Goal: Task Accomplishment & Management: Manage account settings

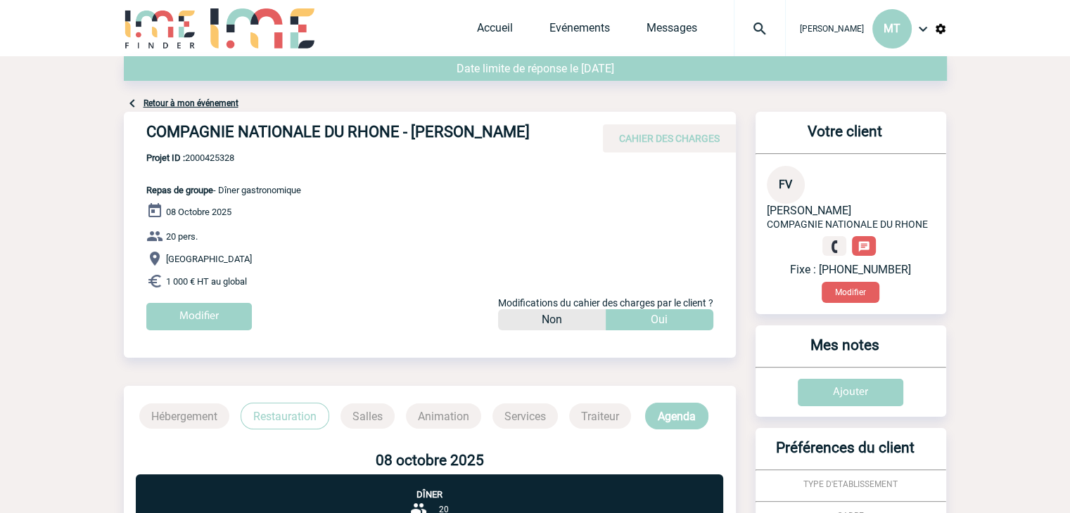
click at [87, 125] on body "[PERSON_NAME] MT Accueil Evénements" at bounding box center [535, 440] width 1070 height 881
drag, startPoint x: 219, startPoint y: 165, endPoint x: 186, endPoint y: 162, distance: 32.5
click at [186, 162] on span "Projet ID : 2000425328" at bounding box center [223, 158] width 155 height 11
copy span "2000425328"
click at [199, 313] on input "Modifier" at bounding box center [198, 316] width 105 height 27
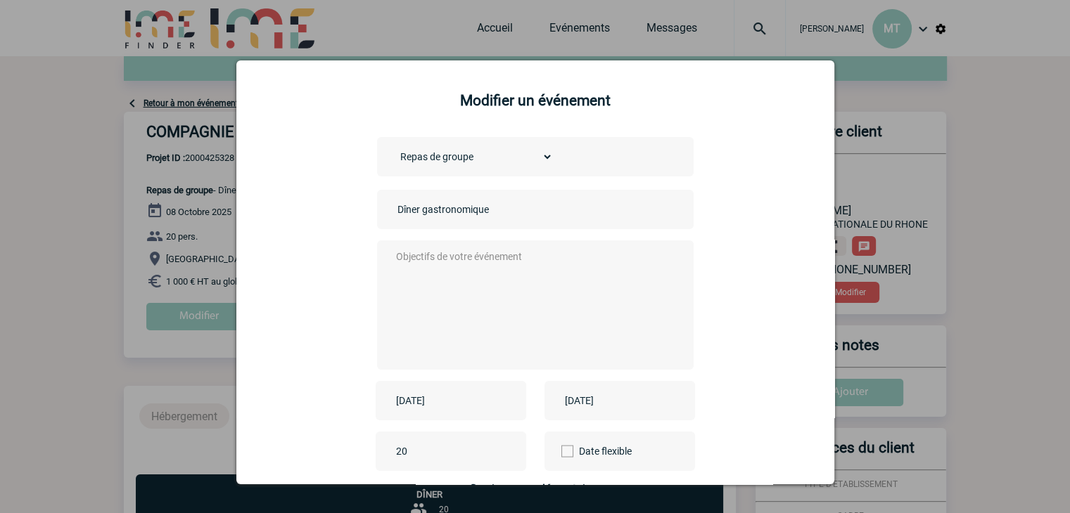
click at [468, 217] on input "Dîner gastronomique" at bounding box center [492, 209] width 197 height 18
click at [485, 155] on select "Choisissez un type d'évènement Séminaire avec nuitée Séminaire sans nuitée Repa…" at bounding box center [473, 157] width 159 height 20
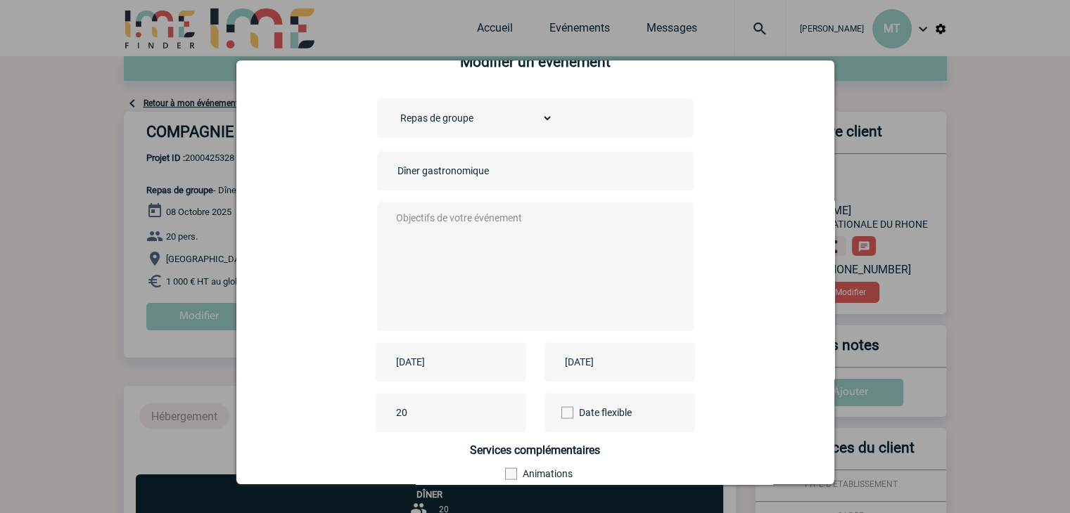
scroll to position [141, 0]
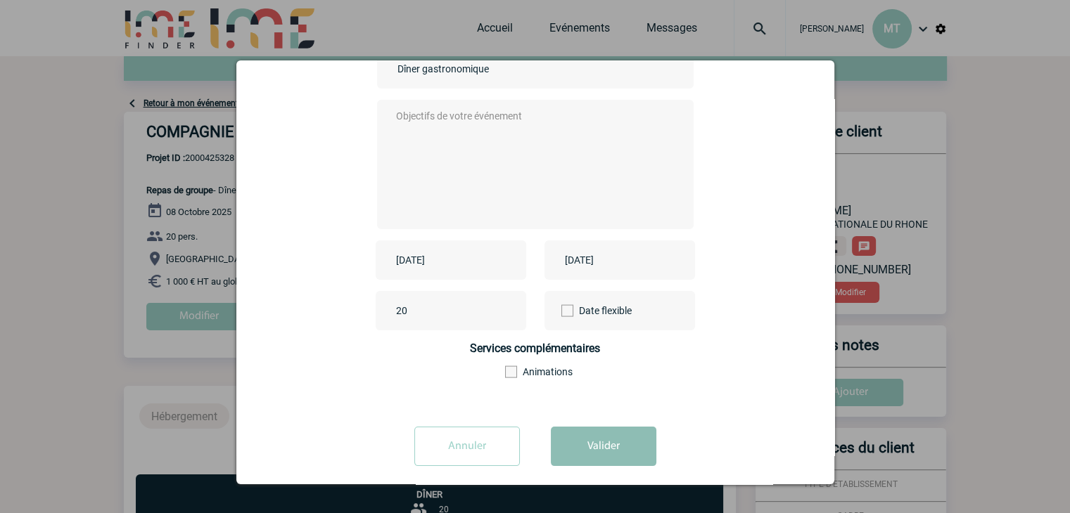
click at [611, 445] on button "Valider" at bounding box center [603, 446] width 105 height 39
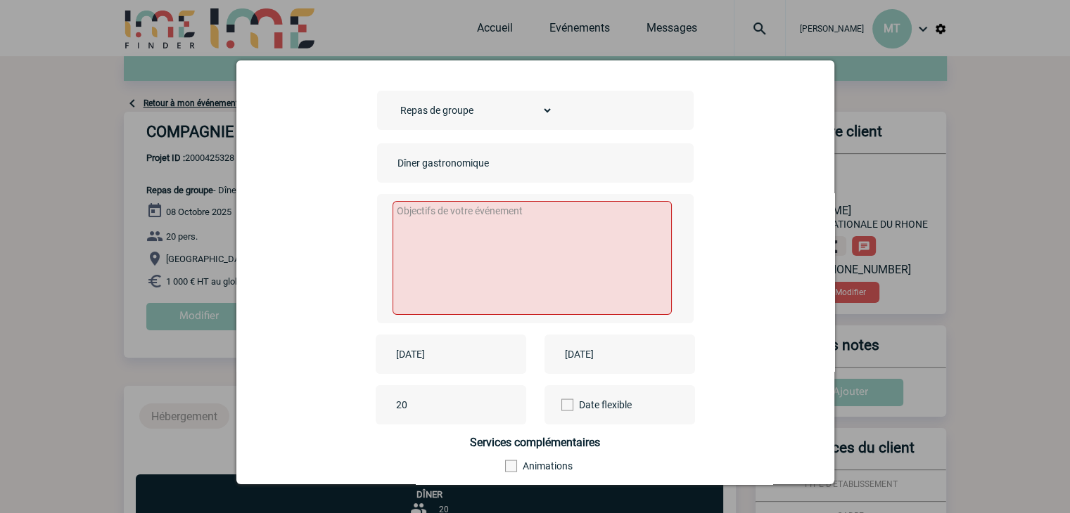
scroll to position [0, 0]
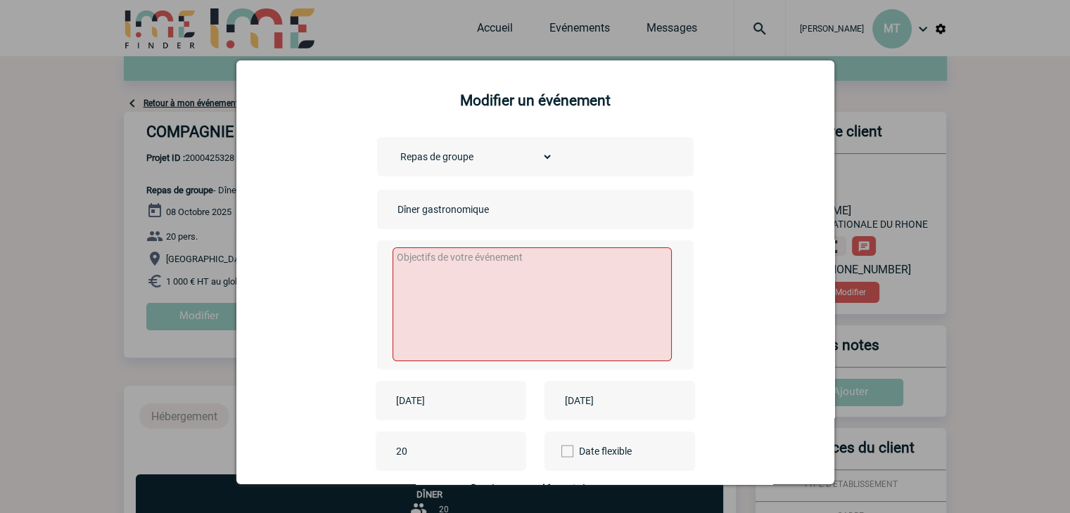
click at [928, 124] on div at bounding box center [535, 256] width 1070 height 513
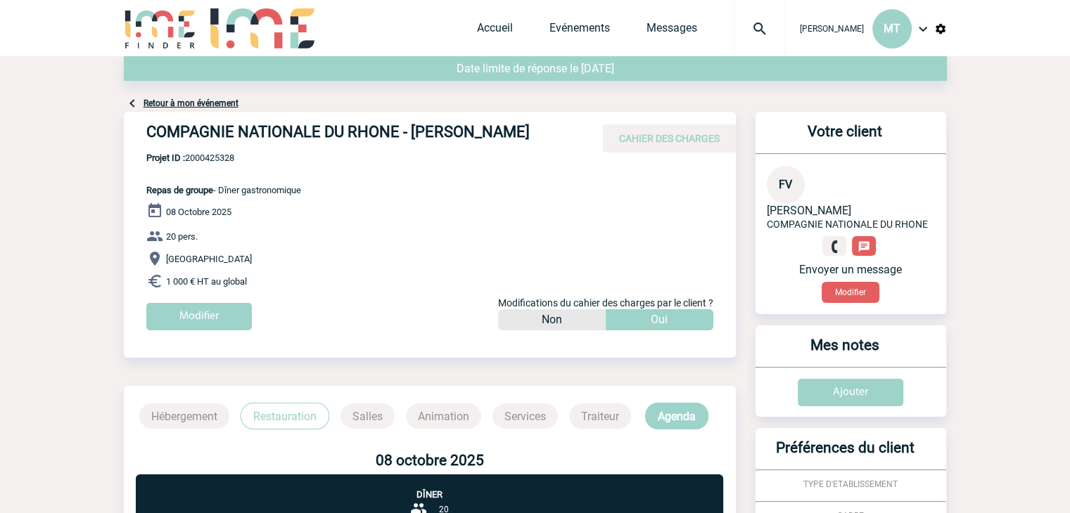
click at [107, 205] on body "[PERSON_NAME] MT Accueil Evénements" at bounding box center [535, 440] width 1070 height 881
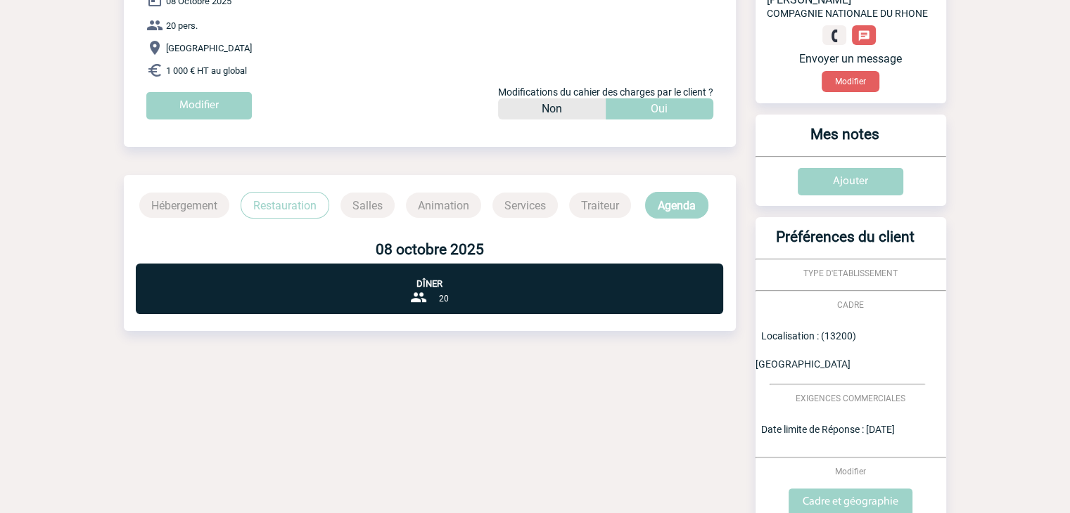
scroll to position [340, 0]
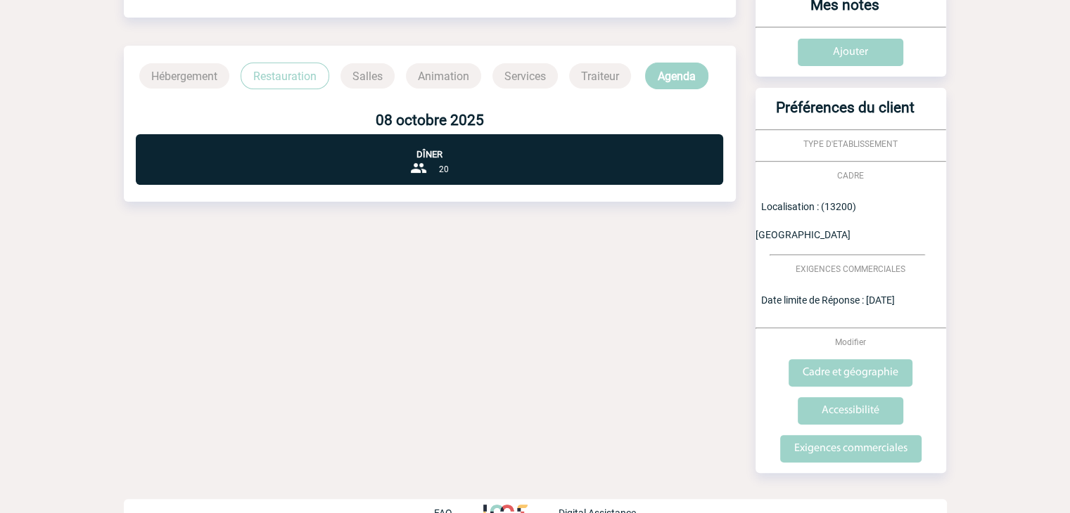
click at [186, 76] on p "Hébergement" at bounding box center [184, 75] width 90 height 25
click at [309, 70] on p "Restauration" at bounding box center [285, 76] width 89 height 27
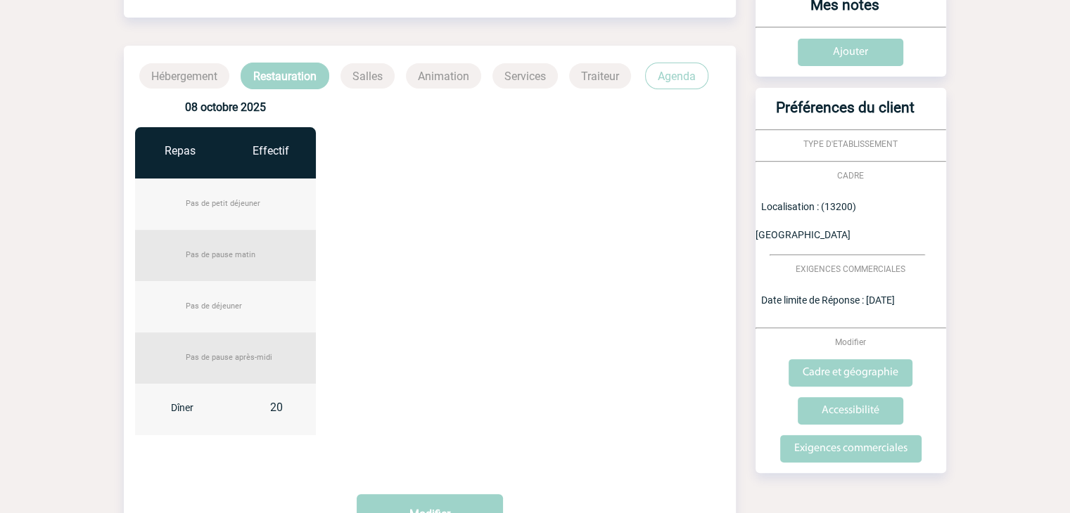
scroll to position [468, 0]
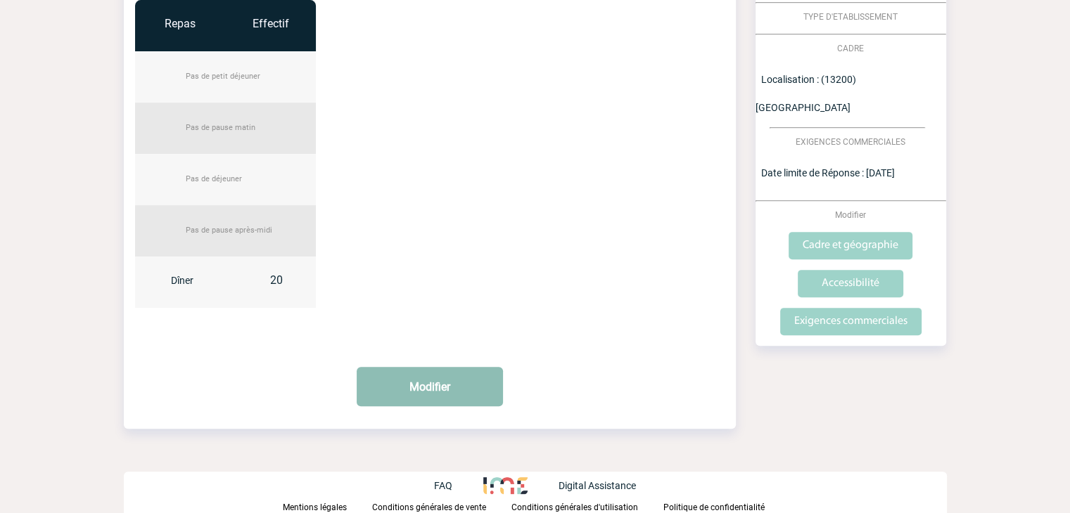
click at [424, 375] on button "Modifier" at bounding box center [430, 386] width 146 height 39
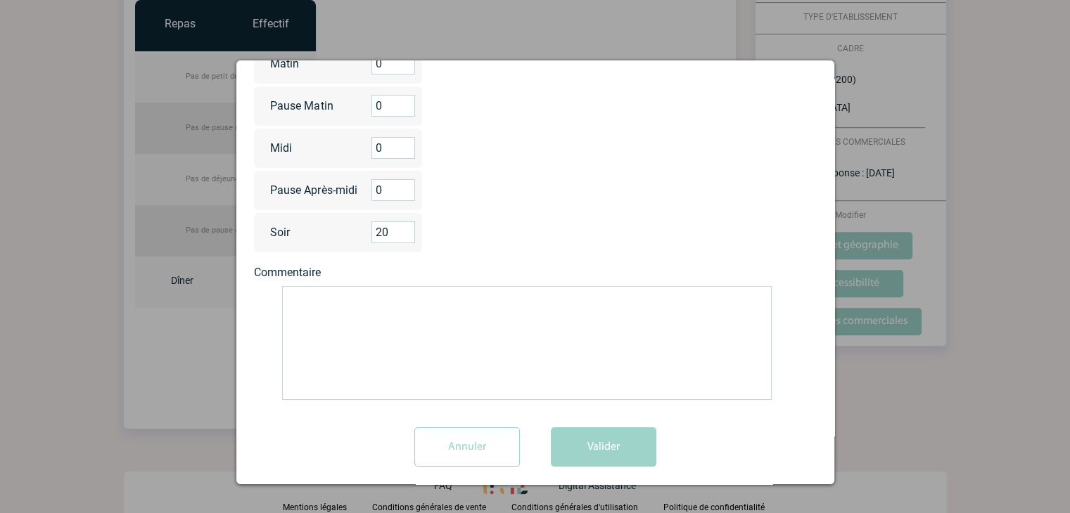
scroll to position [177, 0]
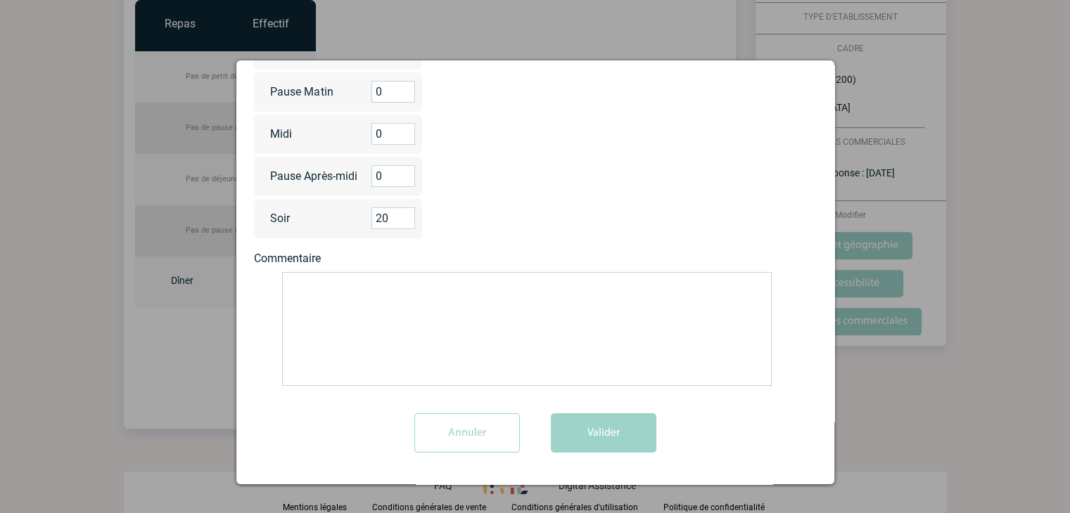
click at [391, 217] on input "20" at bounding box center [393, 218] width 44 height 22
click at [402, 212] on input "21" at bounding box center [393, 218] width 44 height 22
click at [402, 212] on input "22" at bounding box center [393, 218] width 44 height 22
click at [402, 212] on input "23" at bounding box center [393, 218] width 44 height 22
click at [402, 212] on input "24" at bounding box center [393, 218] width 44 height 22
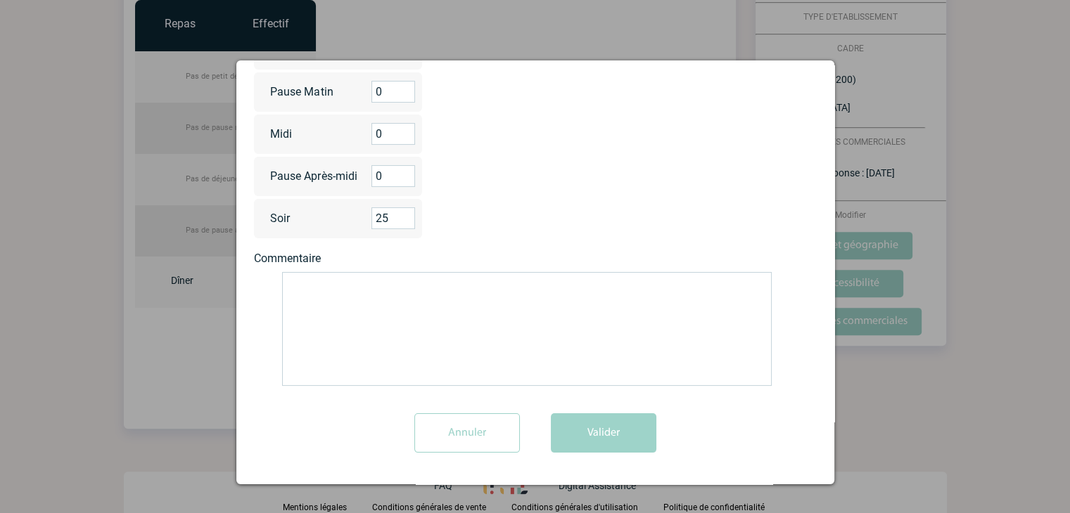
type input "25"
click at [399, 212] on input "25" at bounding box center [393, 218] width 44 height 22
click at [605, 442] on button "Valider" at bounding box center [603, 433] width 105 height 39
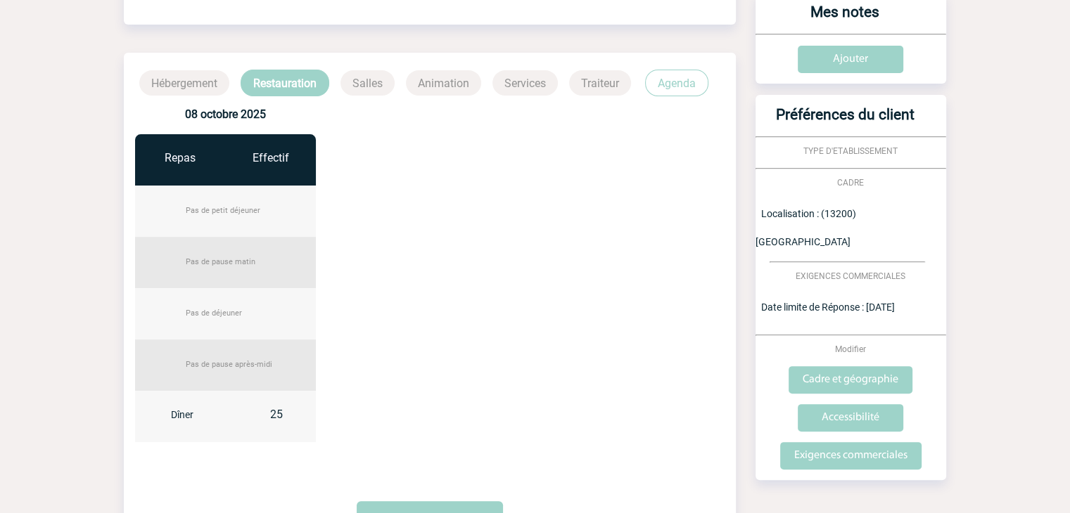
scroll to position [186, 0]
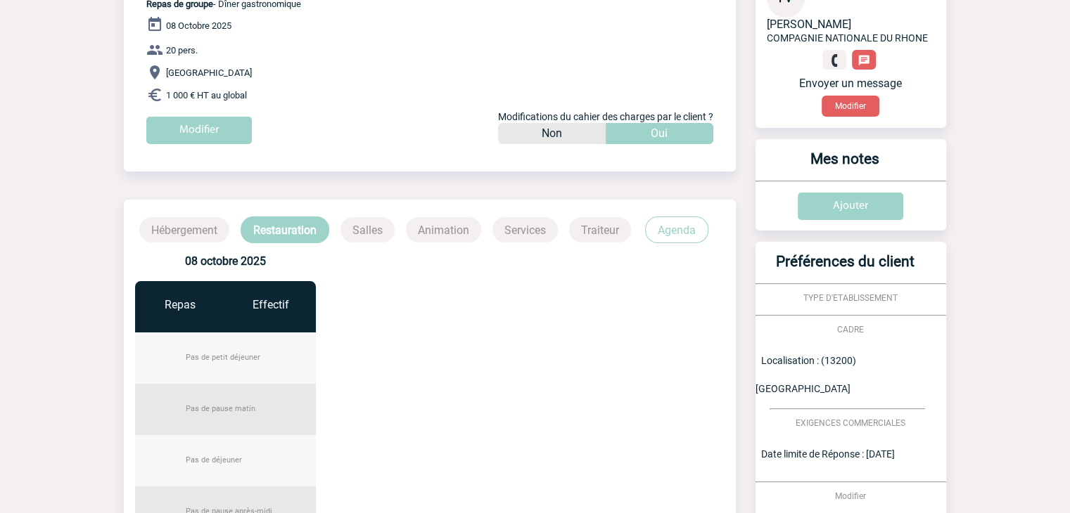
click at [380, 229] on p "Salles" at bounding box center [367, 229] width 54 height 25
click at [194, 231] on p "Hébergement" at bounding box center [184, 229] width 90 height 25
click at [449, 226] on p "Animation" at bounding box center [443, 229] width 75 height 25
click at [689, 225] on p "Agenda" at bounding box center [676, 230] width 63 height 27
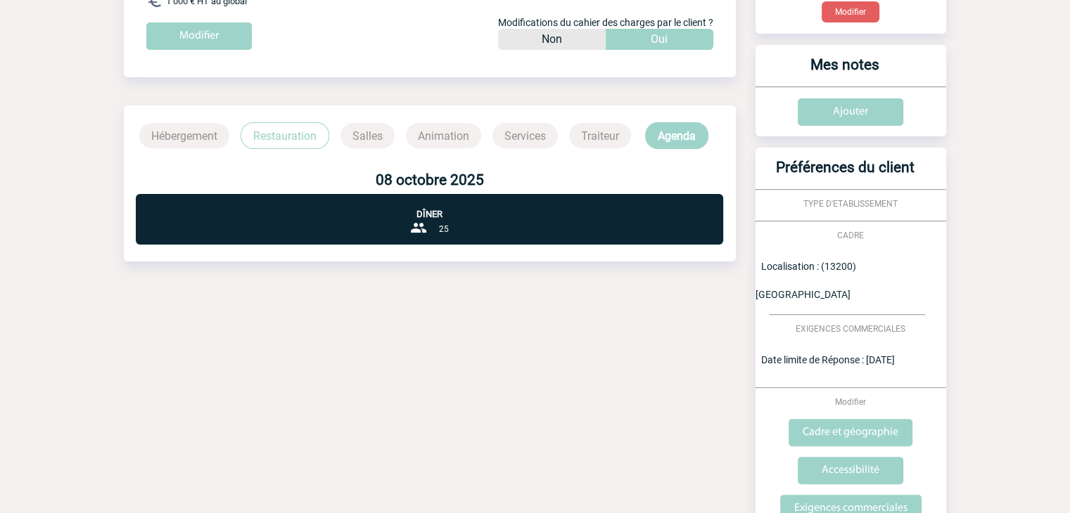
scroll to position [129, 0]
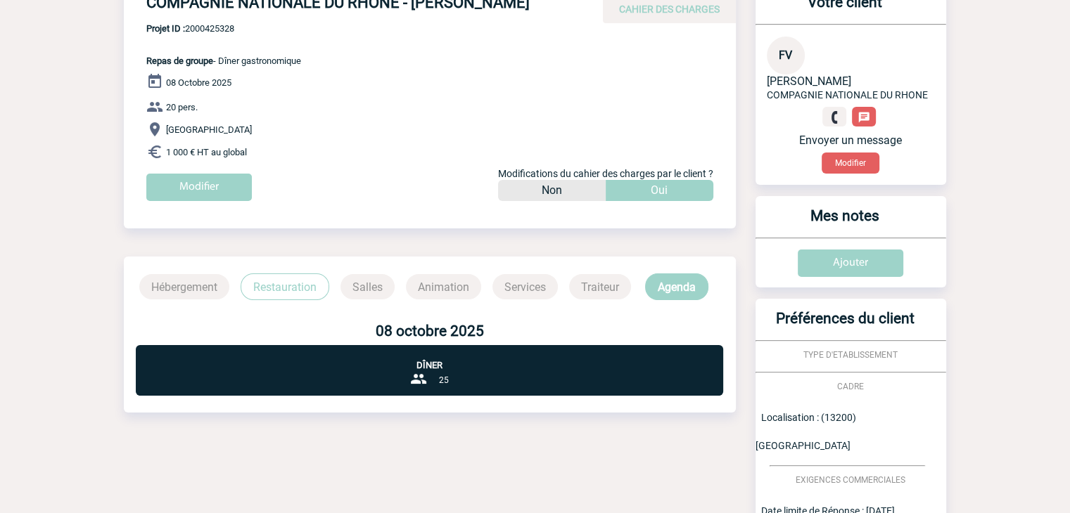
click at [537, 279] on p "Services" at bounding box center [524, 286] width 65 height 25
click at [533, 281] on p "Services" at bounding box center [524, 286] width 65 height 25
click at [302, 287] on p "Restauration" at bounding box center [285, 287] width 89 height 27
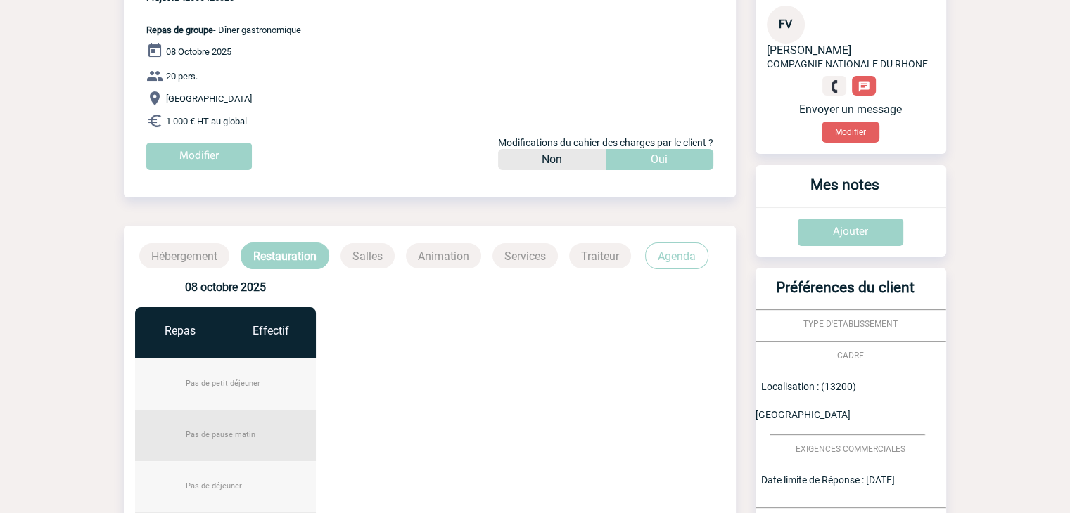
scroll to position [0, 0]
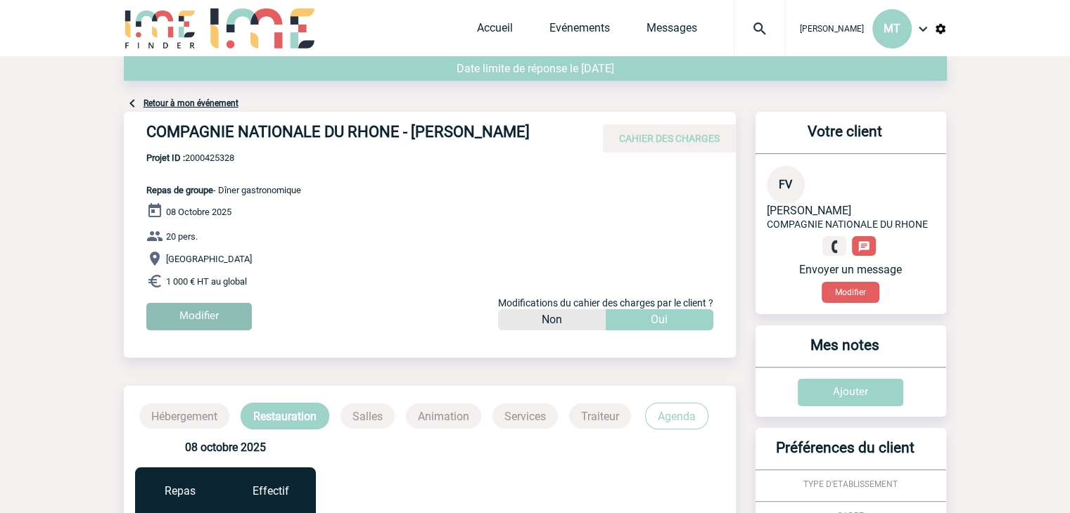
click at [194, 316] on input "Modifier" at bounding box center [198, 316] width 105 height 27
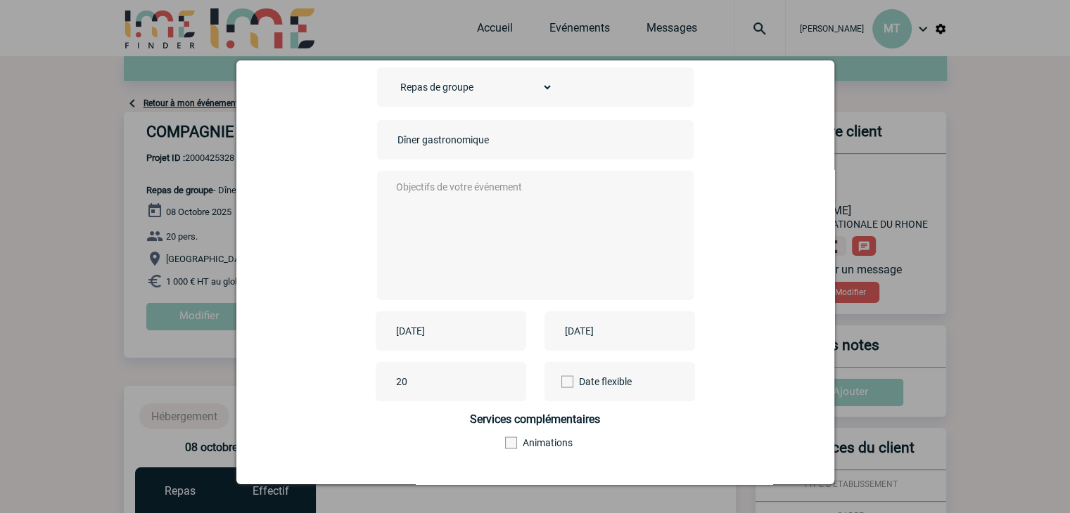
scroll to position [156, 0]
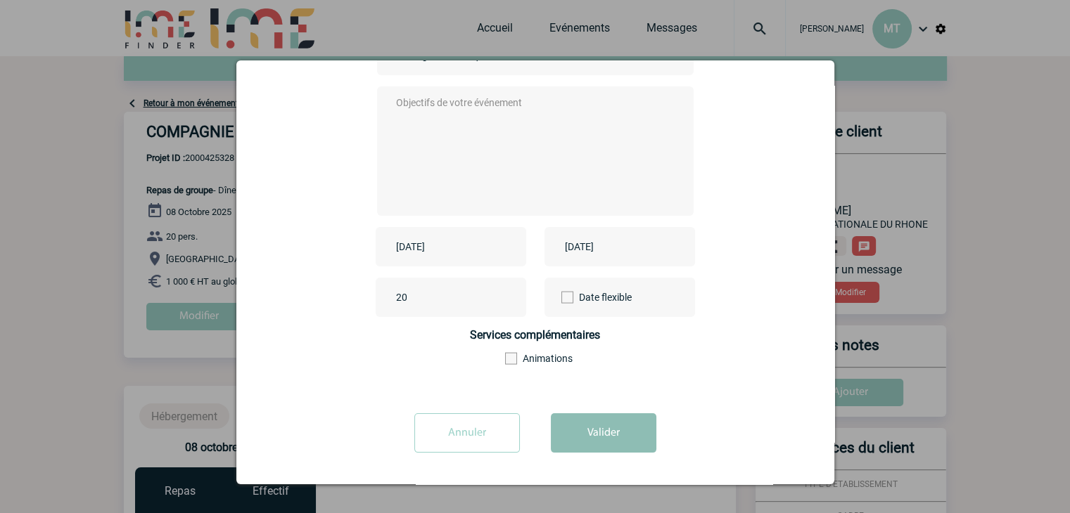
click at [598, 428] on button "Valider" at bounding box center [603, 433] width 105 height 39
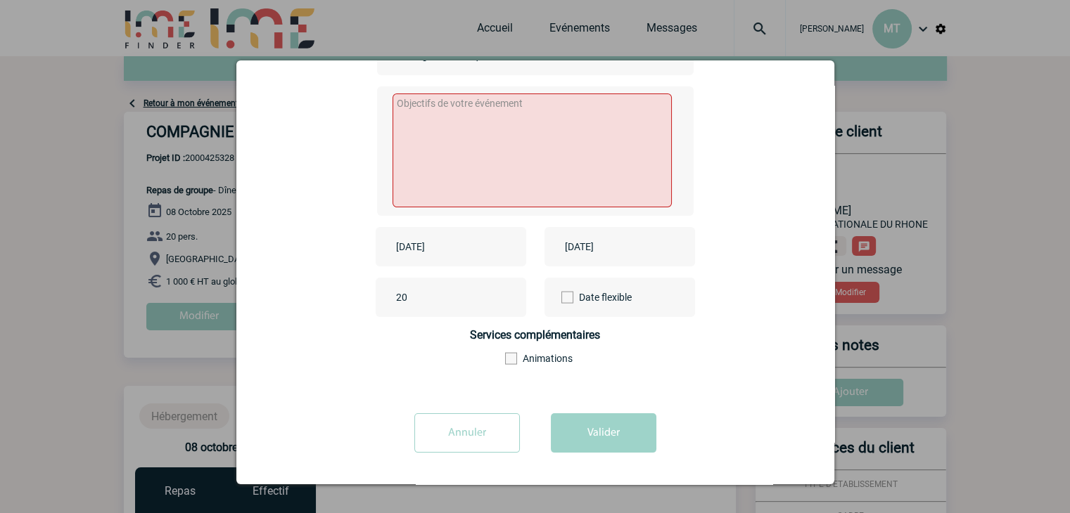
click at [428, 438] on input "Annuler" at bounding box center [466, 433] width 105 height 39
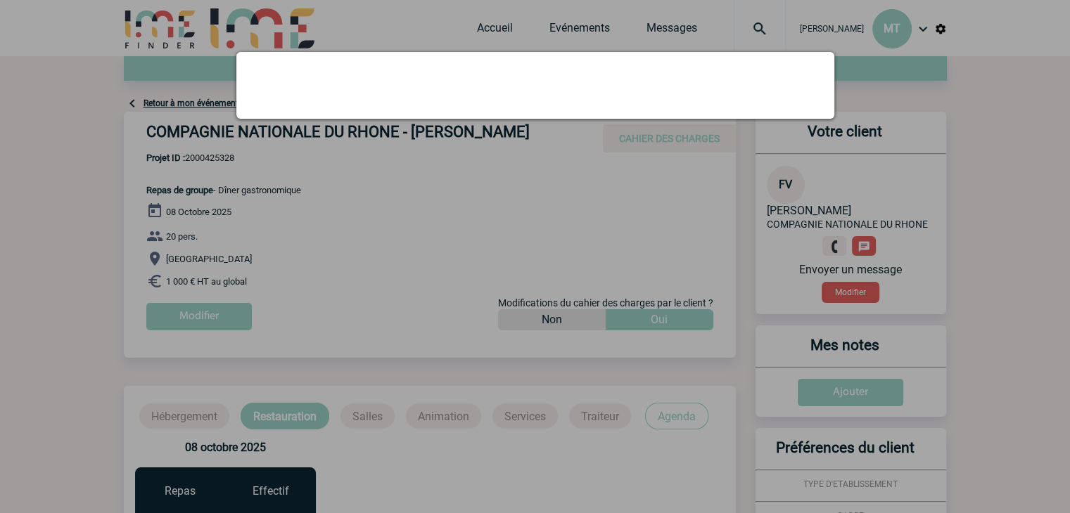
scroll to position [0, 0]
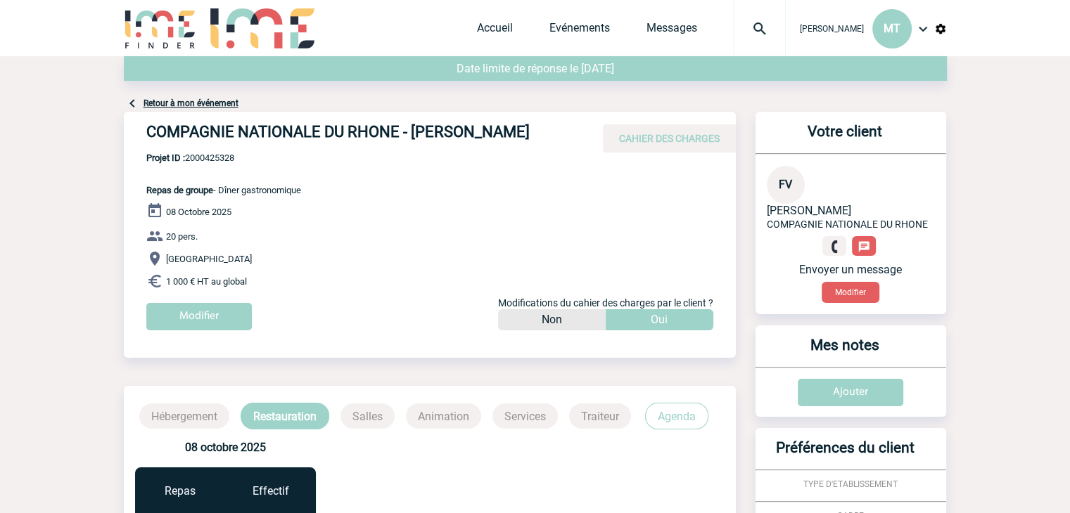
click at [679, 137] on span "CAHIER DES CHARGES" at bounding box center [669, 138] width 101 height 11
click at [963, 155] on body "[PERSON_NAME] MT Accueil Evénements" at bounding box center [535, 490] width 1070 height 981
click at [644, 320] on div "Oui" at bounding box center [660, 319] width 108 height 21
click at [597, 316] on div "Non" at bounding box center [552, 319] width 108 height 21
click at [636, 316] on div "Oui" at bounding box center [660, 319] width 108 height 21
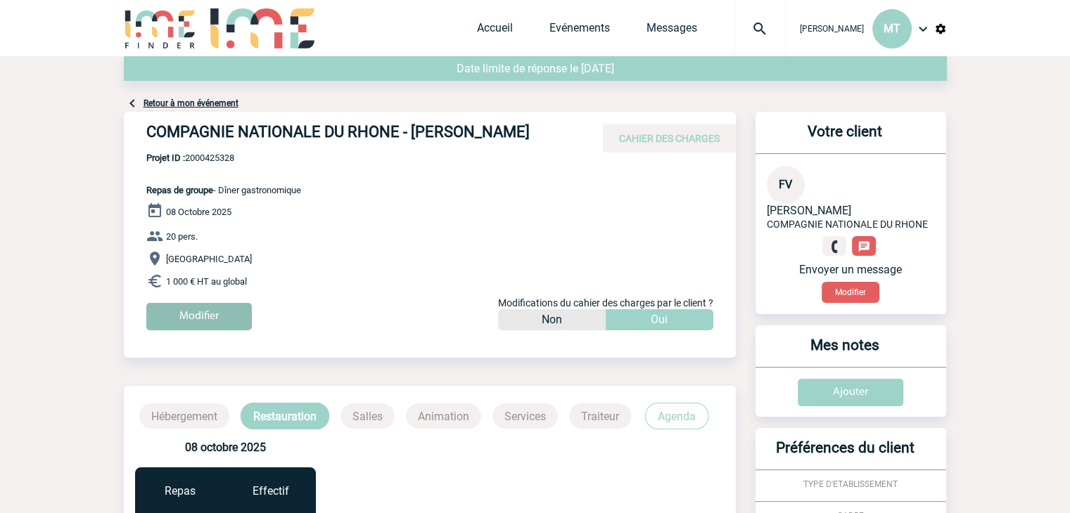
click at [202, 320] on input "Modifier" at bounding box center [198, 316] width 105 height 27
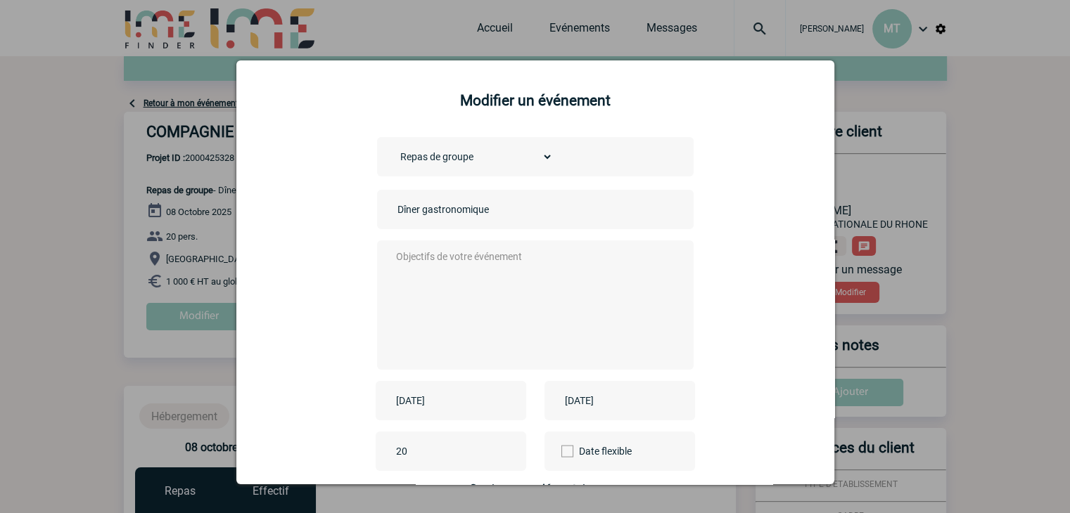
scroll to position [156, 0]
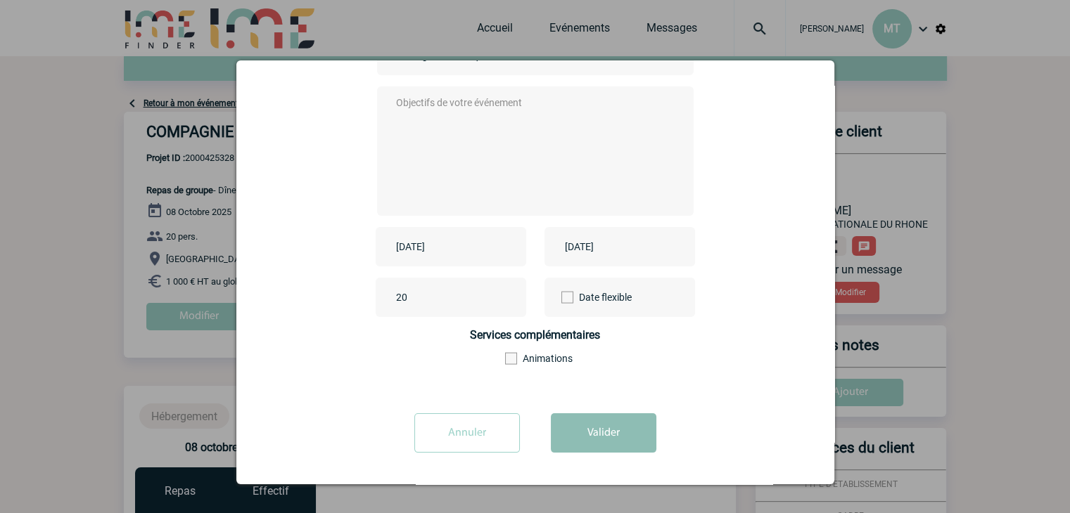
click at [571, 427] on button "Valider" at bounding box center [603, 433] width 105 height 39
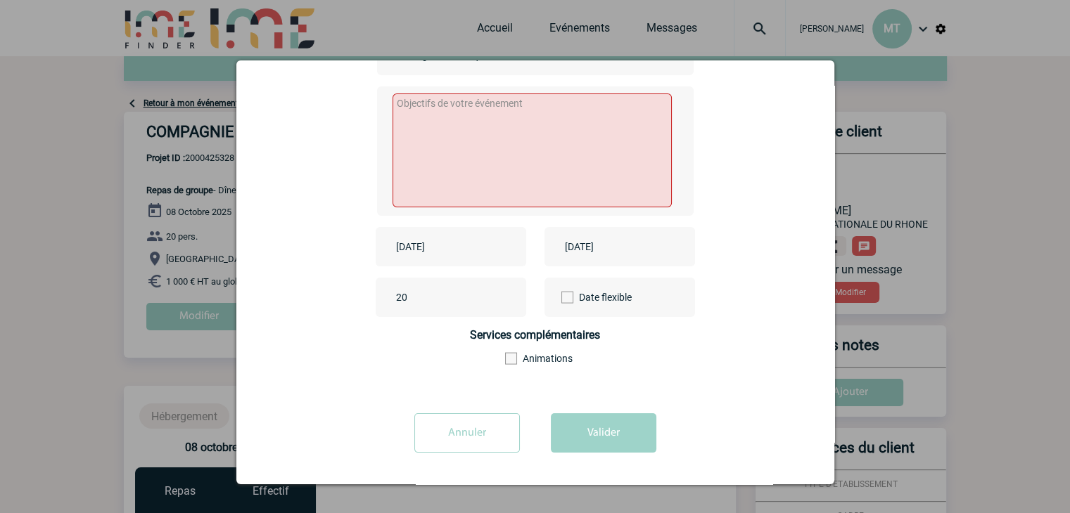
scroll to position [0, 0]
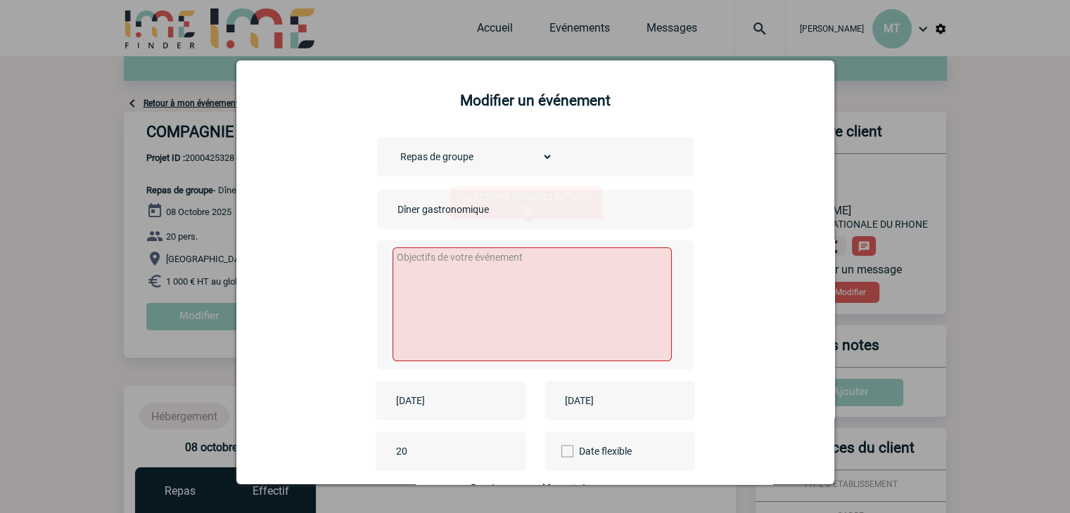
click at [866, 61] on div at bounding box center [535, 256] width 1070 height 513
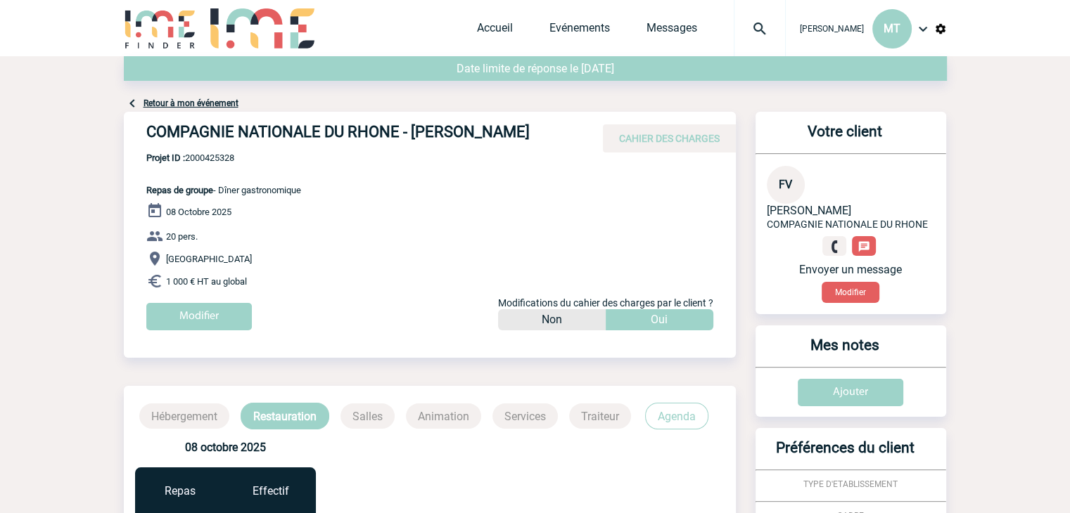
drag, startPoint x: 1004, startPoint y: 245, endPoint x: 1012, endPoint y: 172, distance: 73.6
click at [1012, 172] on body "[PERSON_NAME] MT Accueil Evénements" at bounding box center [535, 490] width 1070 height 981
drag, startPoint x: 120, startPoint y: 97, endPoint x: 107, endPoint y: 101, distance: 13.1
click at [107, 101] on body "[PERSON_NAME] MT Accueil Evénements" at bounding box center [535, 490] width 1070 height 981
drag, startPoint x: 90, startPoint y: 99, endPoint x: 81, endPoint y: 104, distance: 10.4
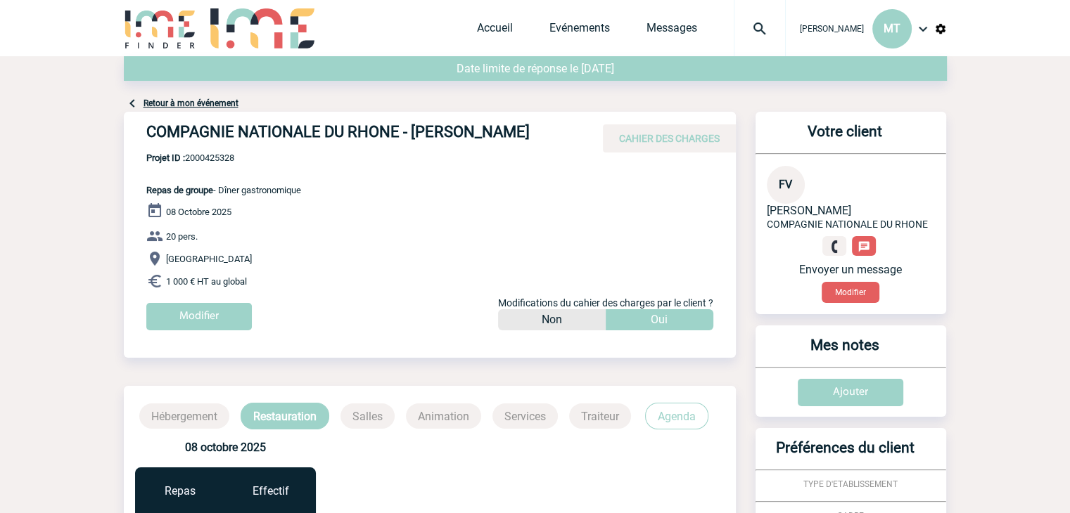
click at [81, 104] on body "[PERSON_NAME] MT Accueil Evénements" at bounding box center [535, 490] width 1070 height 981
drag, startPoint x: 72, startPoint y: 263, endPoint x: 53, endPoint y: 250, distance: 23.4
click at [53, 250] on body "[PERSON_NAME] MT Accueil Evénements" at bounding box center [535, 490] width 1070 height 981
drag, startPoint x: 951, startPoint y: 105, endPoint x: 982, endPoint y: 88, distance: 36.2
click at [982, 88] on body "[PERSON_NAME] MT Accueil Evénements" at bounding box center [535, 490] width 1070 height 981
